Goal: Find specific fact: Find contact information

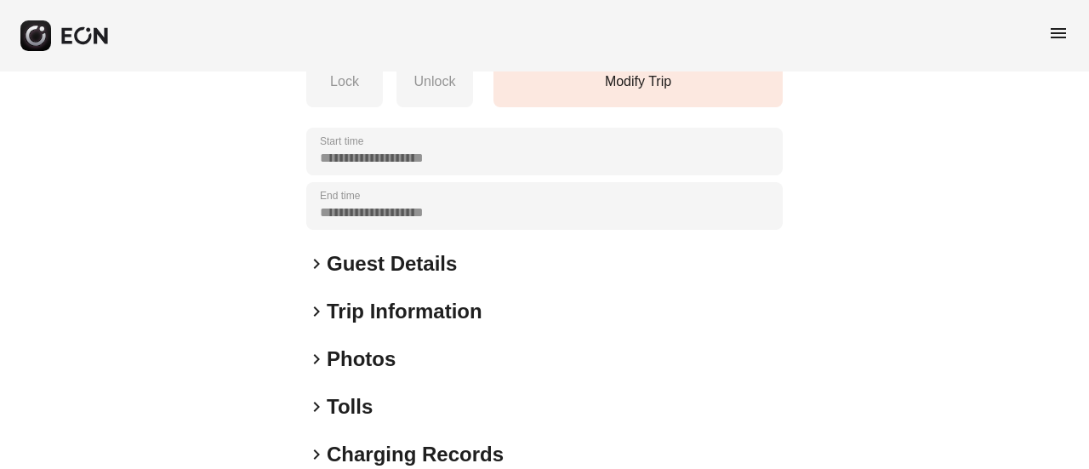
scroll to position [340, 0]
click at [400, 277] on h2 "Guest Details" at bounding box center [392, 262] width 130 height 27
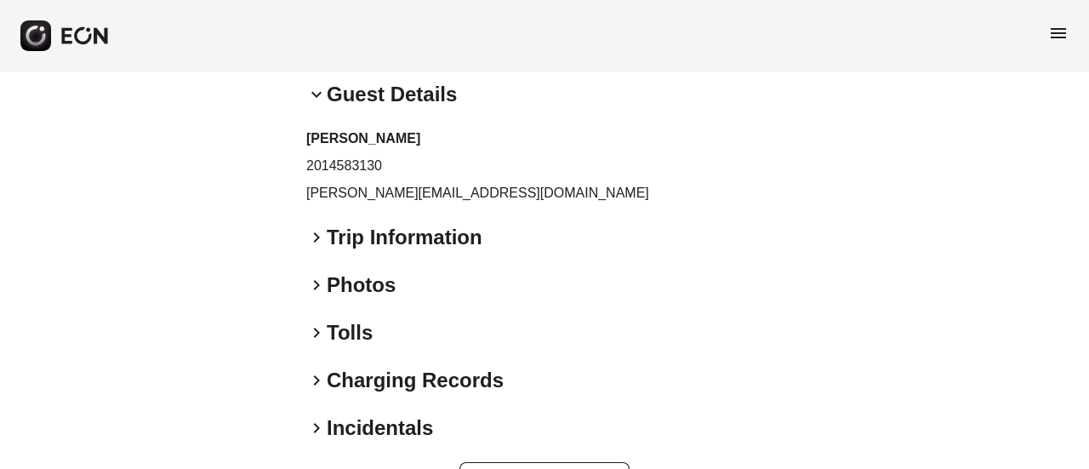
scroll to position [510, 0]
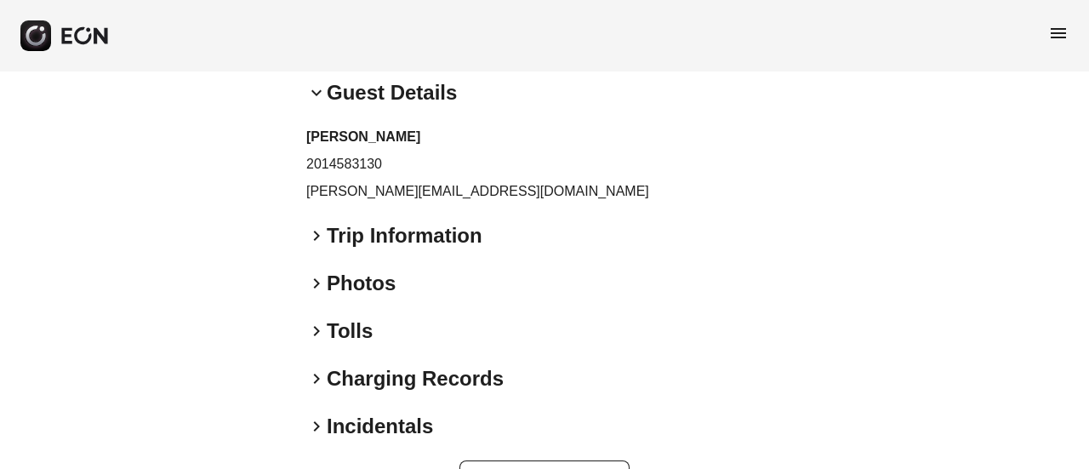
click at [313, 246] on div "**********" at bounding box center [544, 43] width 476 height 915
click at [325, 202] on p "jessica.catananzi@ferrari.com" at bounding box center [544, 191] width 476 height 20
click at [317, 202] on p "jessica.catananzi@ferrari.com" at bounding box center [544, 191] width 476 height 20
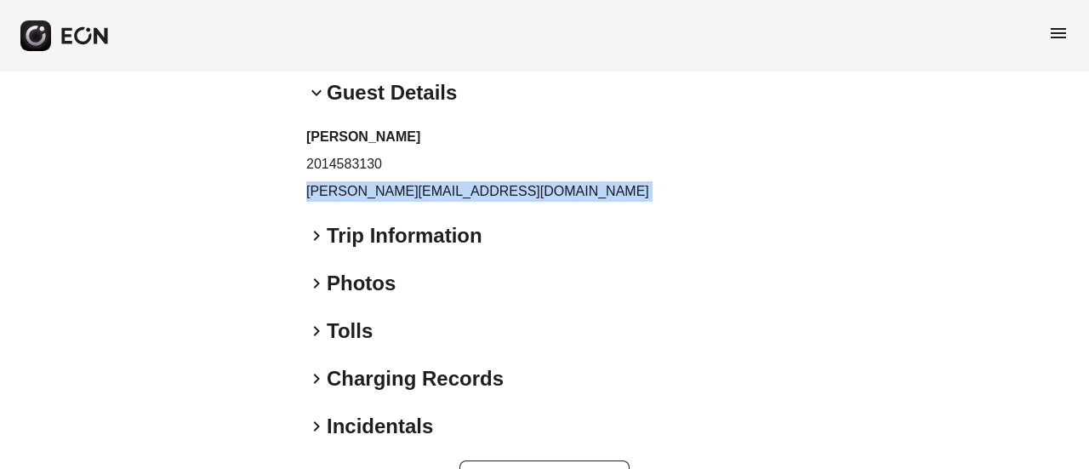
click at [317, 202] on p "jessica.catananzi@ferrari.com" at bounding box center [544, 191] width 476 height 20
copy div "jessica.catananzi@ferrari.com keyboard_arrow_right"
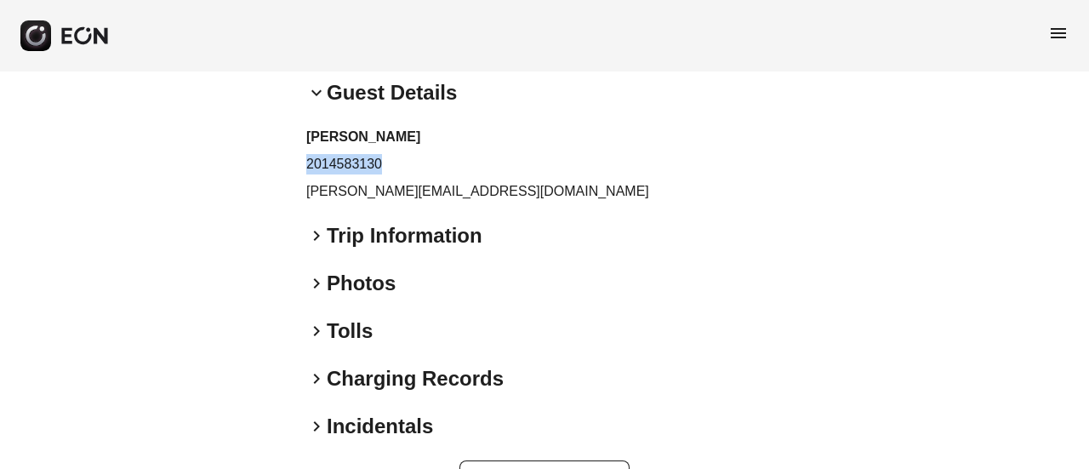
drag, startPoint x: 299, startPoint y: 202, endPoint x: 417, endPoint y: 202, distance: 117.4
click at [417, 202] on div "**********" at bounding box center [544, 43] width 1089 height 965
copy p "2014583130"
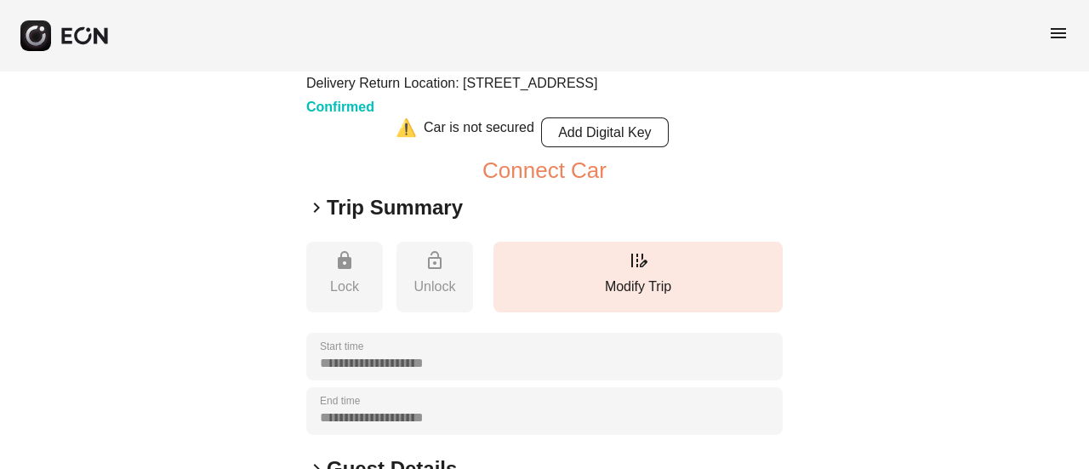
scroll to position [340, 0]
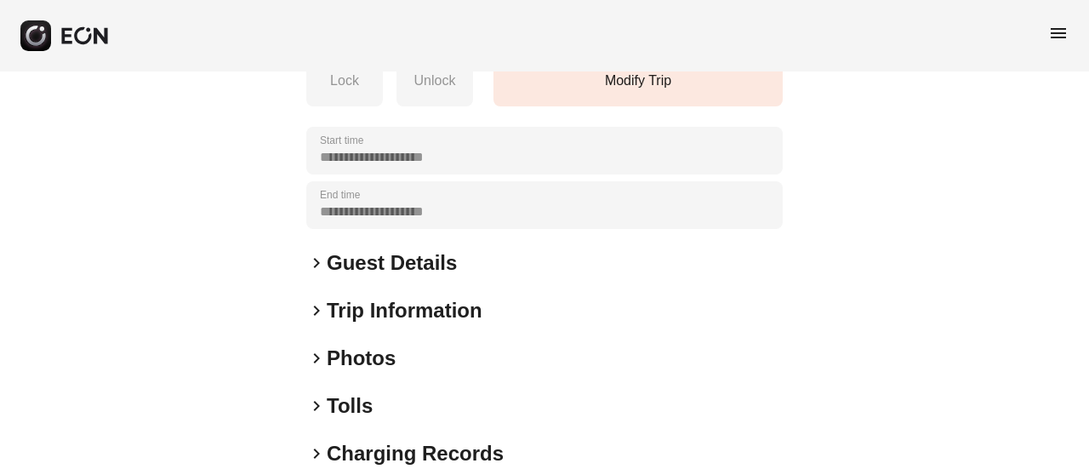
click at [351, 277] on h2 "Guest Details" at bounding box center [392, 262] width 130 height 27
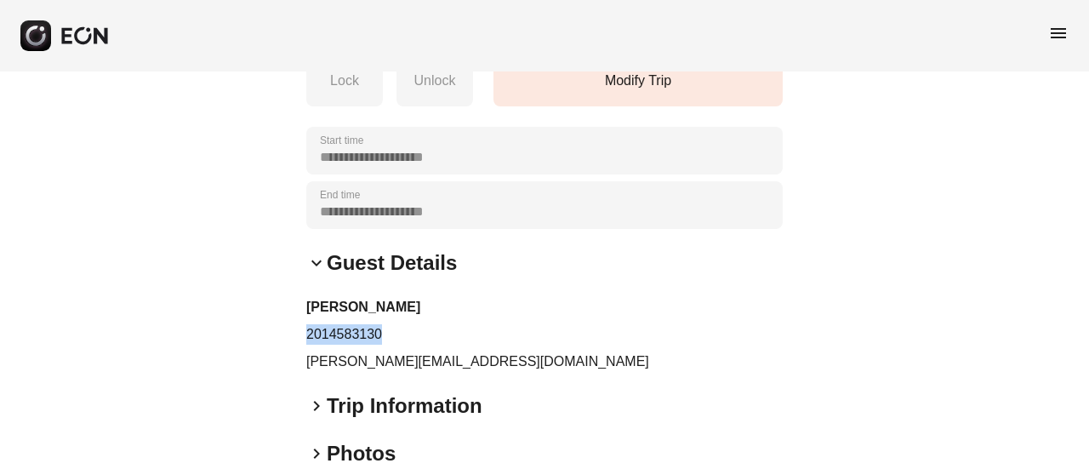
drag, startPoint x: 303, startPoint y: 370, endPoint x: 422, endPoint y: 386, distance: 120.2
click at [422, 386] on div "**********" at bounding box center [544, 213] width 1089 height 965
copy p "2014583130"
click at [386, 317] on h3 "Jessica Catananzi" at bounding box center [544, 307] width 476 height 20
click at [374, 372] on p "jessica.catananzi@ferrari.com" at bounding box center [544, 361] width 476 height 20
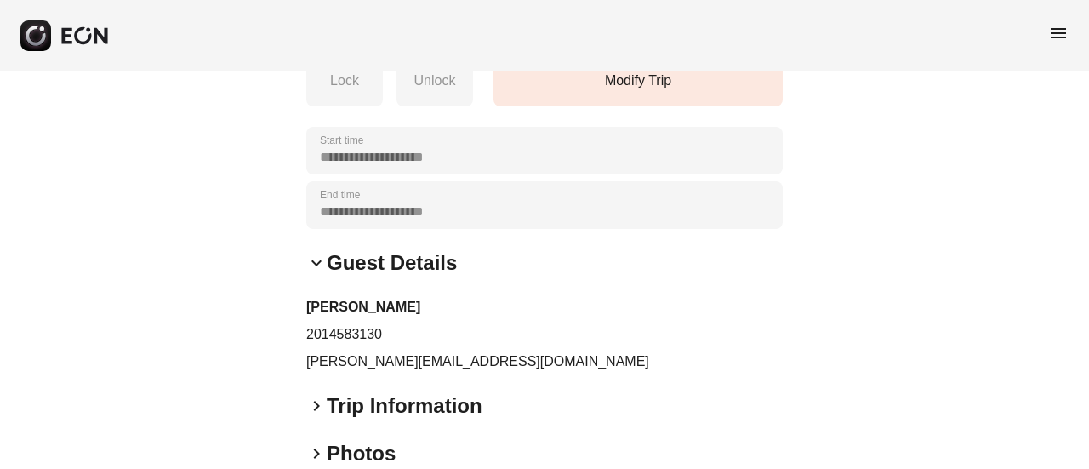
click at [375, 372] on p "jessica.catananzi@ferrari.com" at bounding box center [544, 361] width 476 height 20
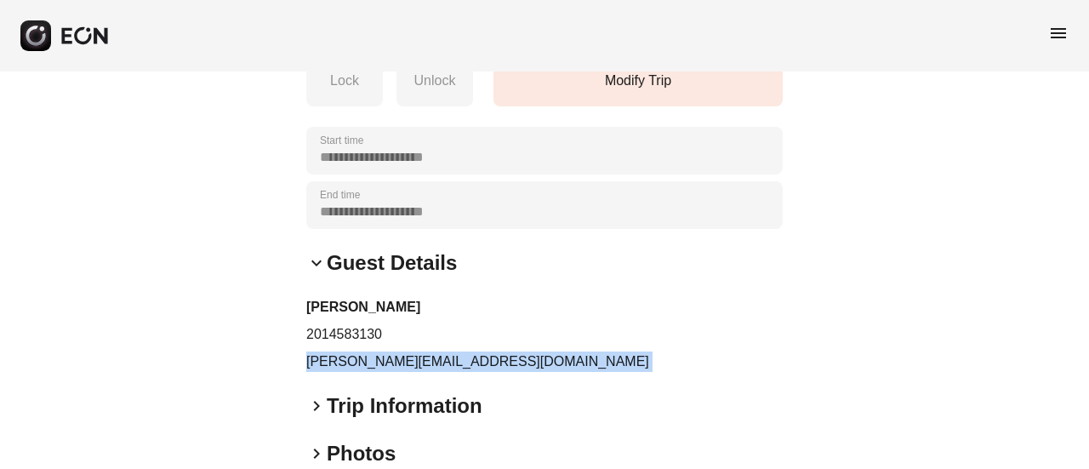
click at [375, 372] on p "jessica.catananzi@ferrari.com" at bounding box center [544, 361] width 476 height 20
copy div "jessica.catananzi@ferrari.com keyboard_arrow_right"
click at [375, 372] on p "jessica.catananzi@ferrari.com" at bounding box center [544, 361] width 476 height 20
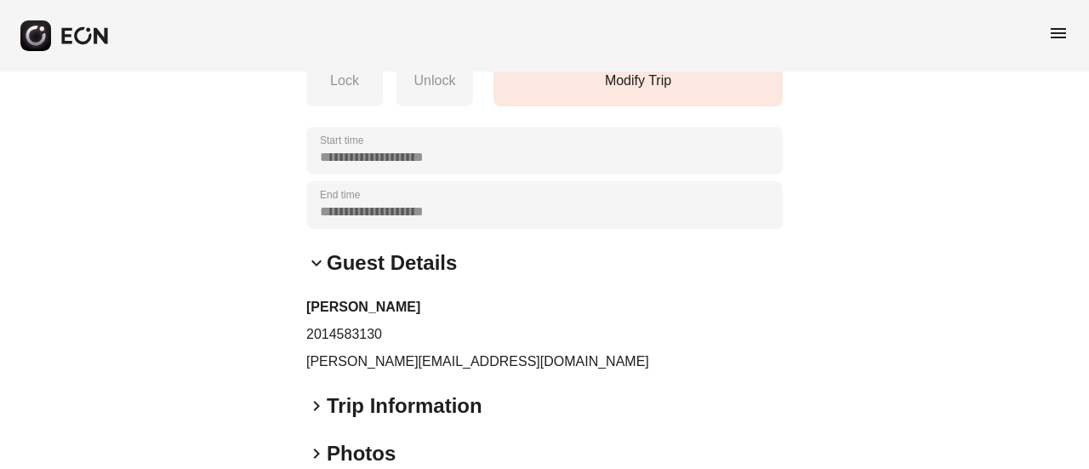
click at [375, 372] on p "jessica.catananzi@ferrari.com" at bounding box center [544, 361] width 476 height 20
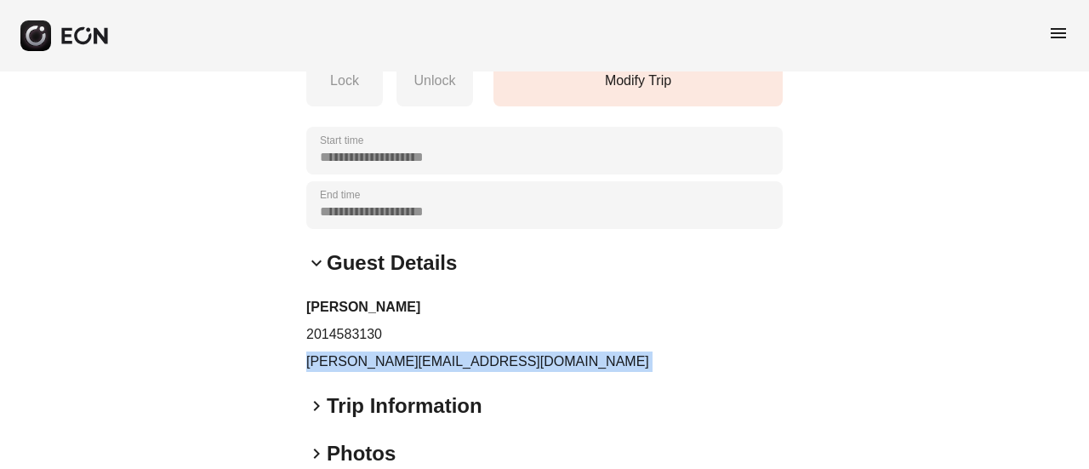
click at [375, 372] on p "jessica.catananzi@ferrari.com" at bounding box center [544, 361] width 476 height 20
copy div "jessica.catananzi@ferrari.com keyboard_arrow_right"
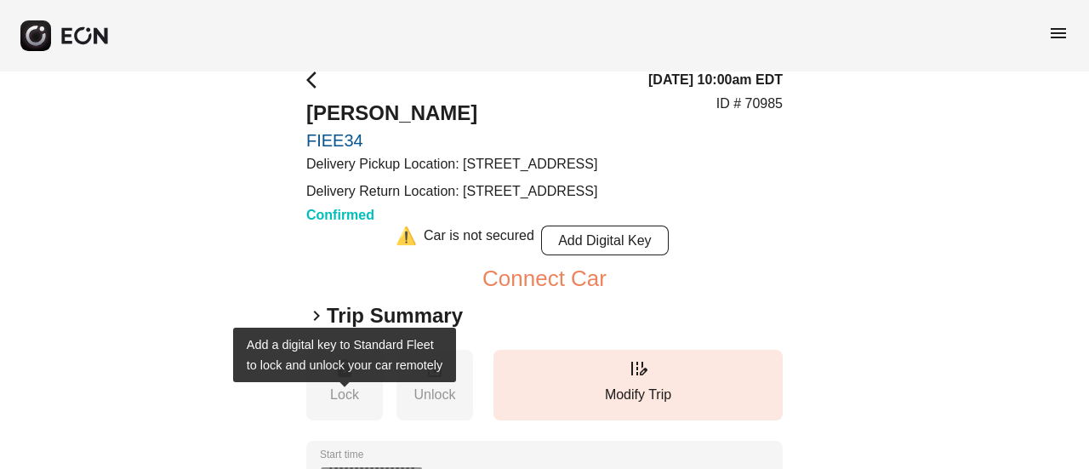
scroll to position [0, 0]
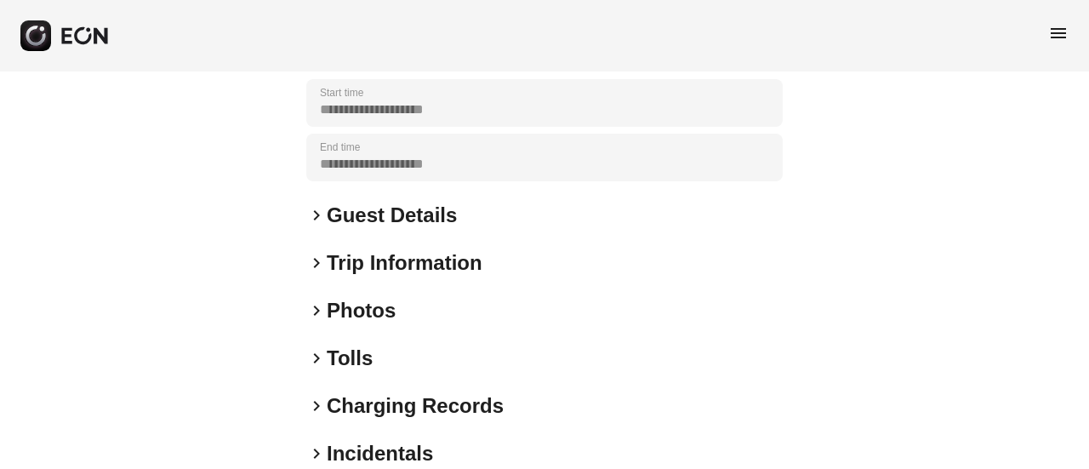
scroll to position [425, 0]
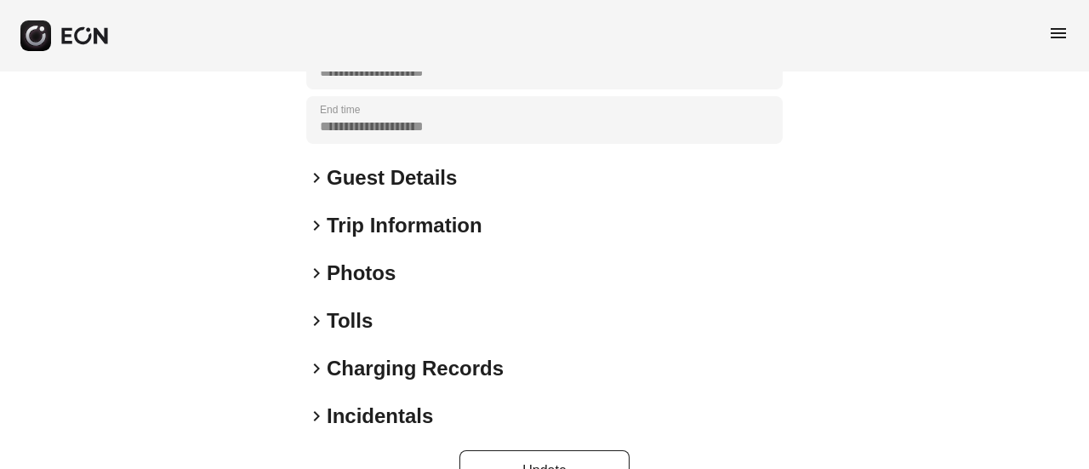
click at [345, 283] on div "**********" at bounding box center [544, 81] width 476 height 820
click at [334, 287] on h2 "Photos" at bounding box center [361, 273] width 69 height 27
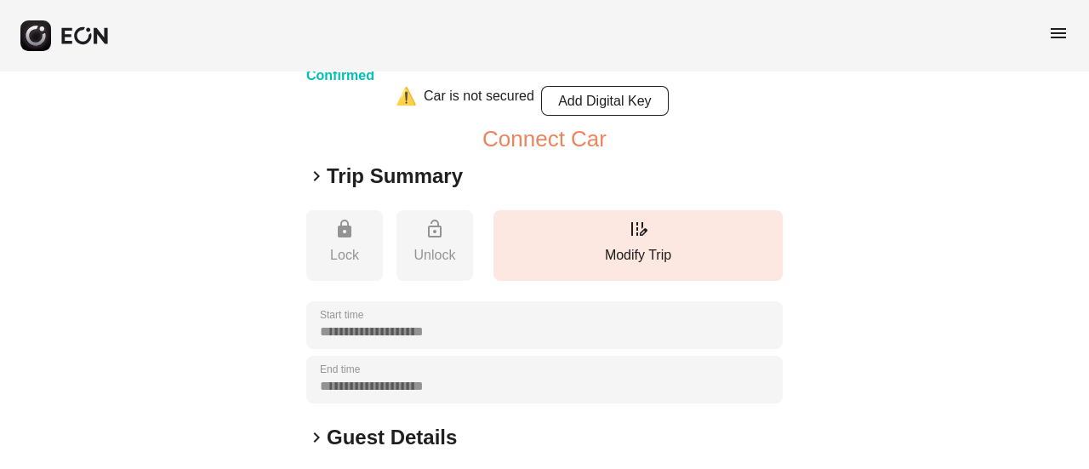
scroll to position [340, 0]
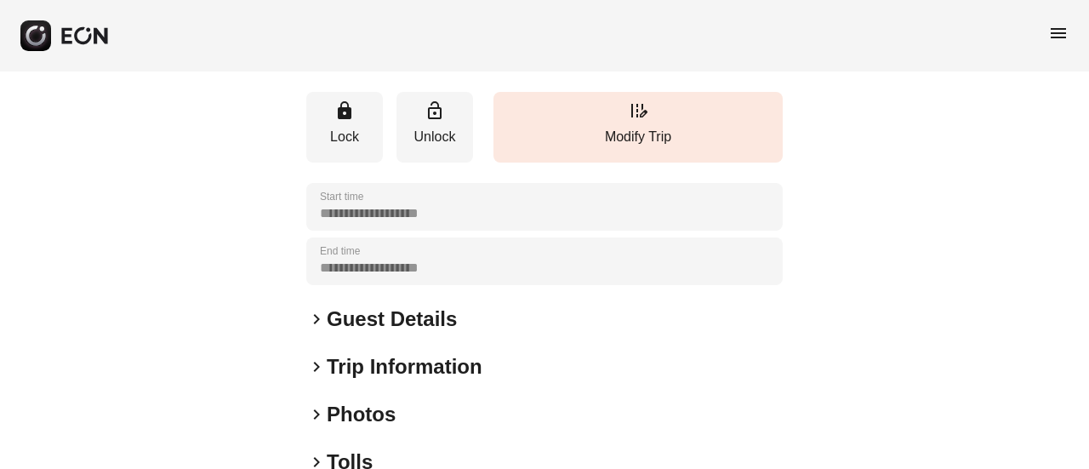
scroll to position [170, 0]
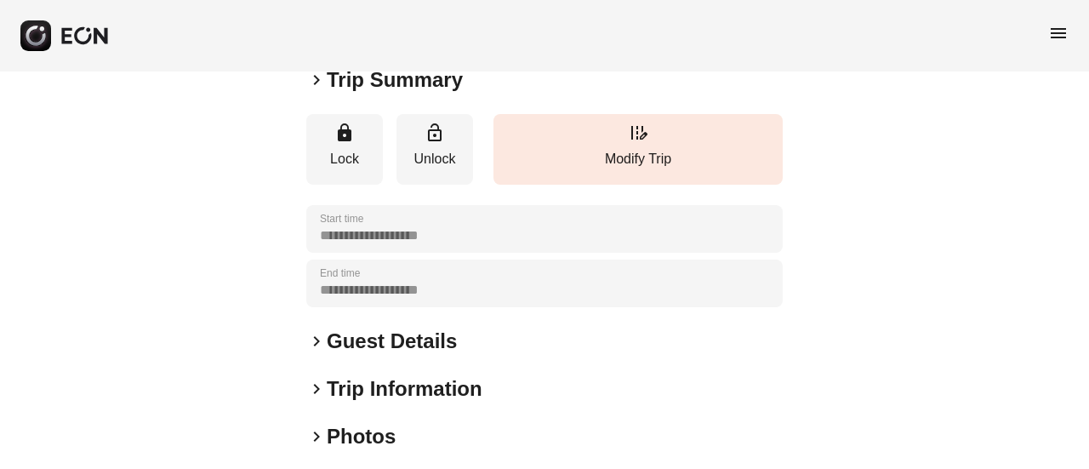
click at [1074, 30] on div "menu" at bounding box center [544, 35] width 1089 height 71
click at [1062, 31] on span "menu" at bounding box center [1058, 33] width 20 height 20
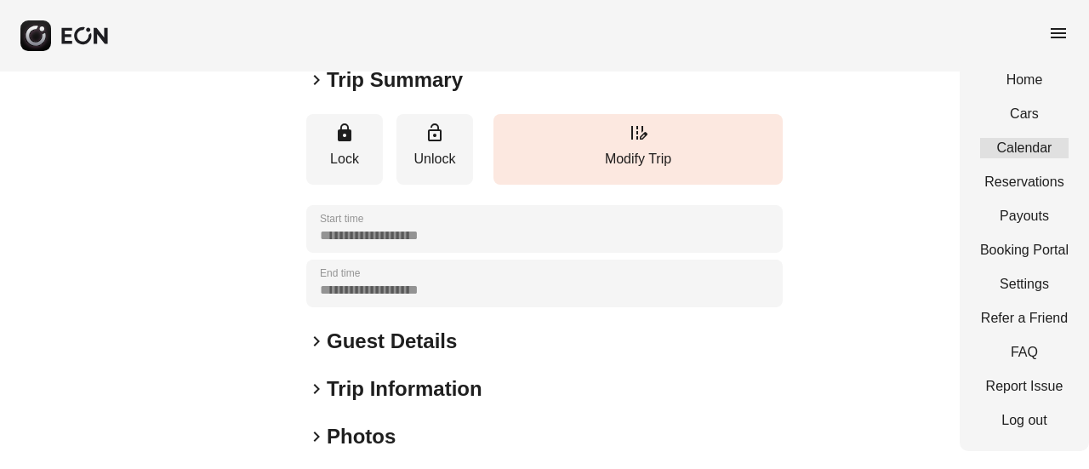
click at [997, 149] on link "Calendar" at bounding box center [1024, 148] width 88 height 20
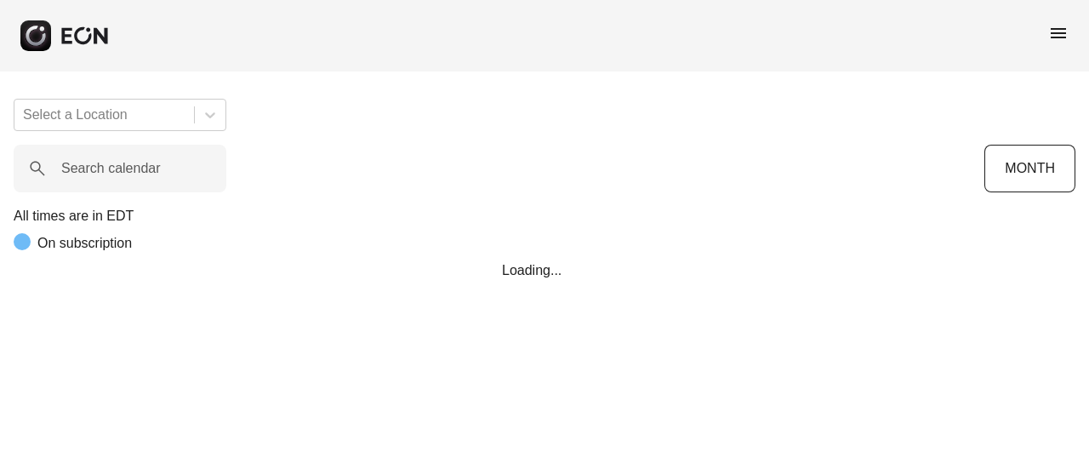
scroll to position [0, 127]
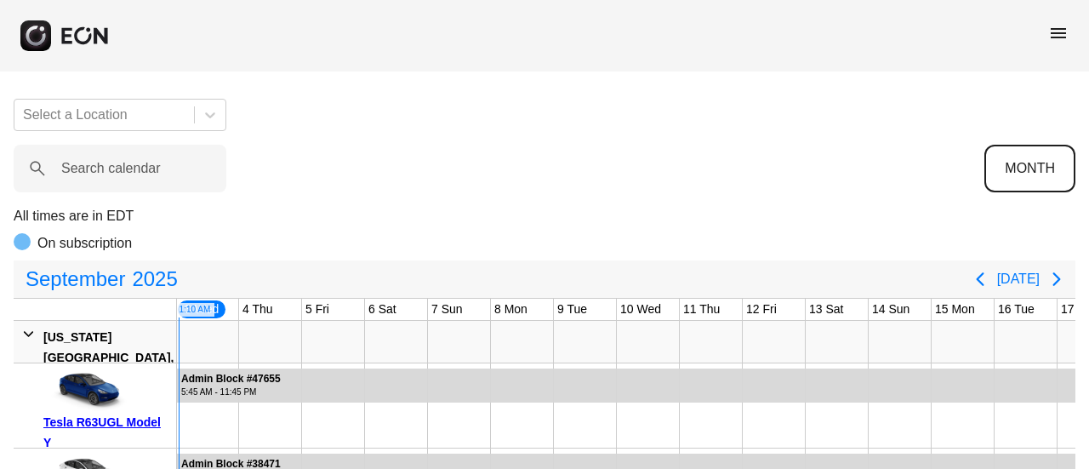
click at [1055, 161] on button "MONTH" at bounding box center [1029, 169] width 91 height 48
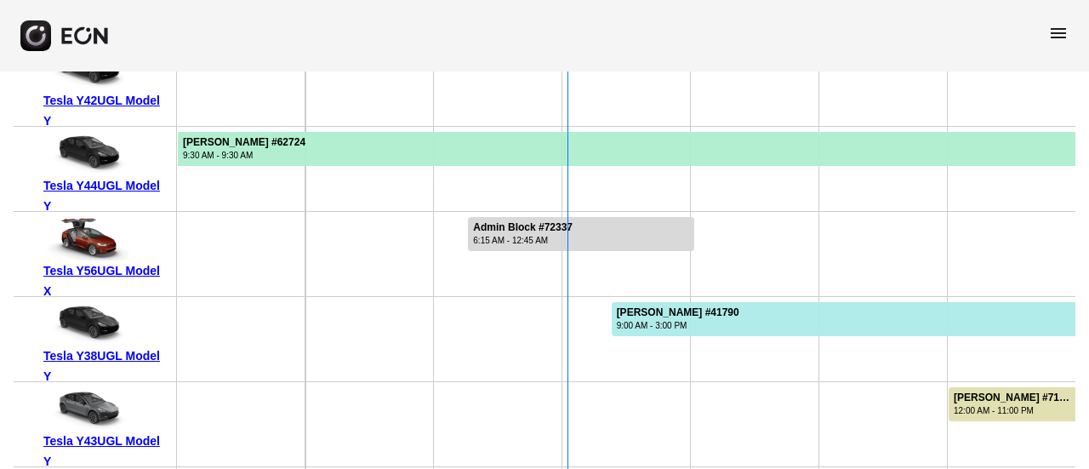
scroll to position [3723, 0]
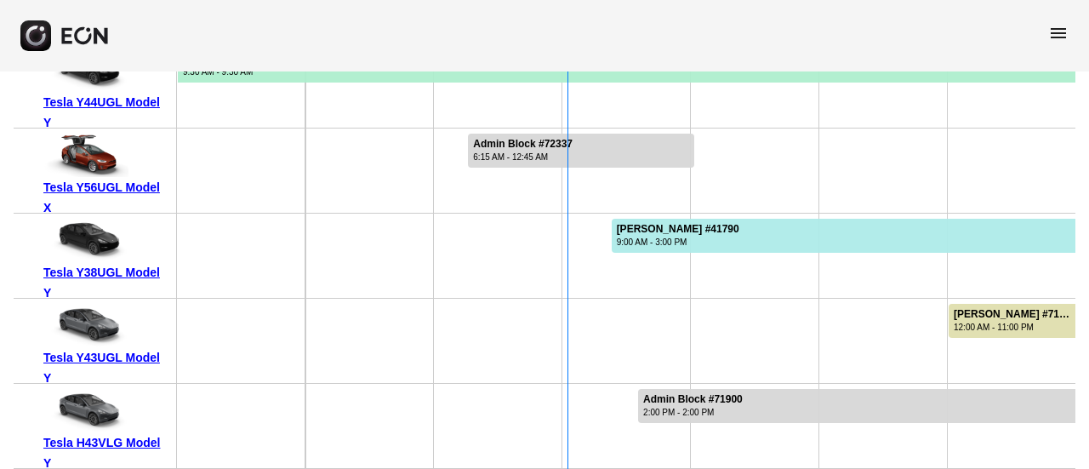
click at [619, 263] on div at bounding box center [626, 256] width 128 height 84
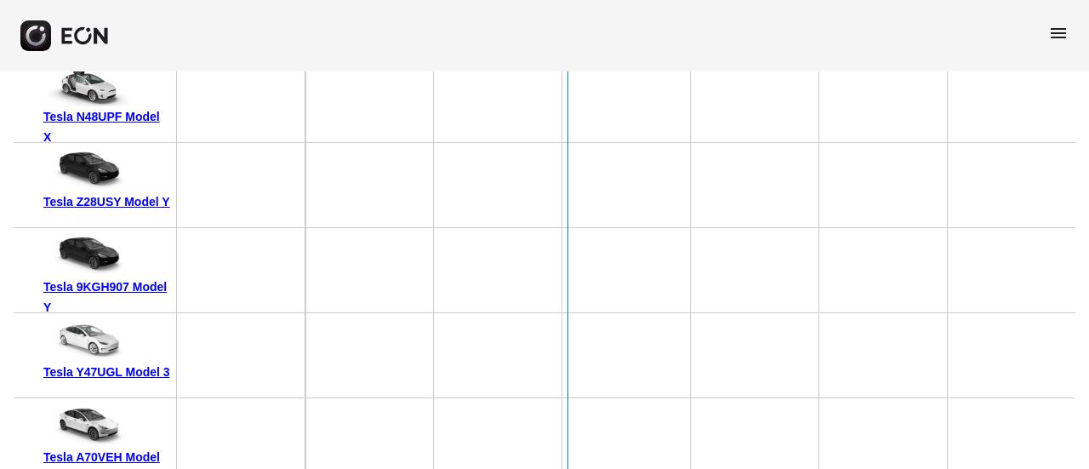
scroll to position [11593, 0]
